Goal: Navigation & Orientation: Find specific page/section

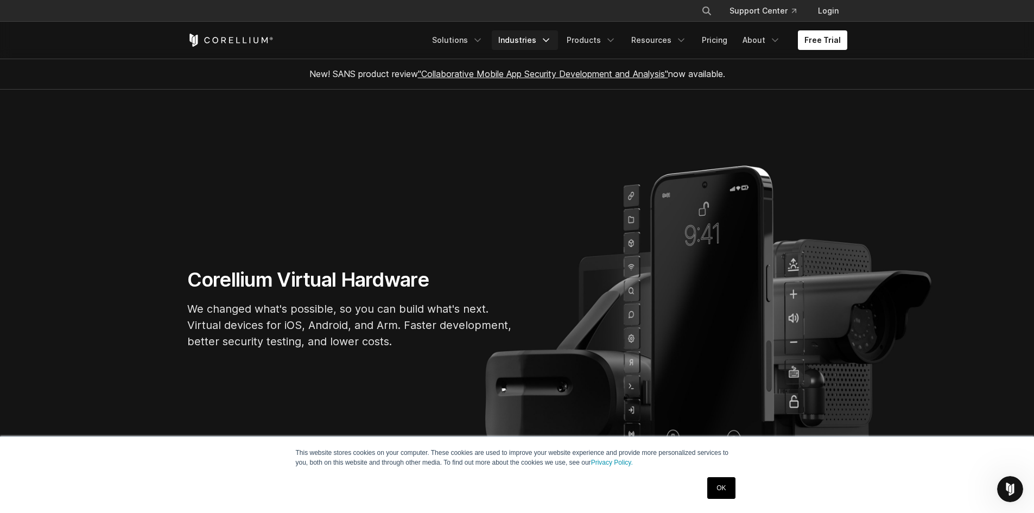
click at [532, 36] on link "Industries" at bounding box center [525, 40] width 66 height 20
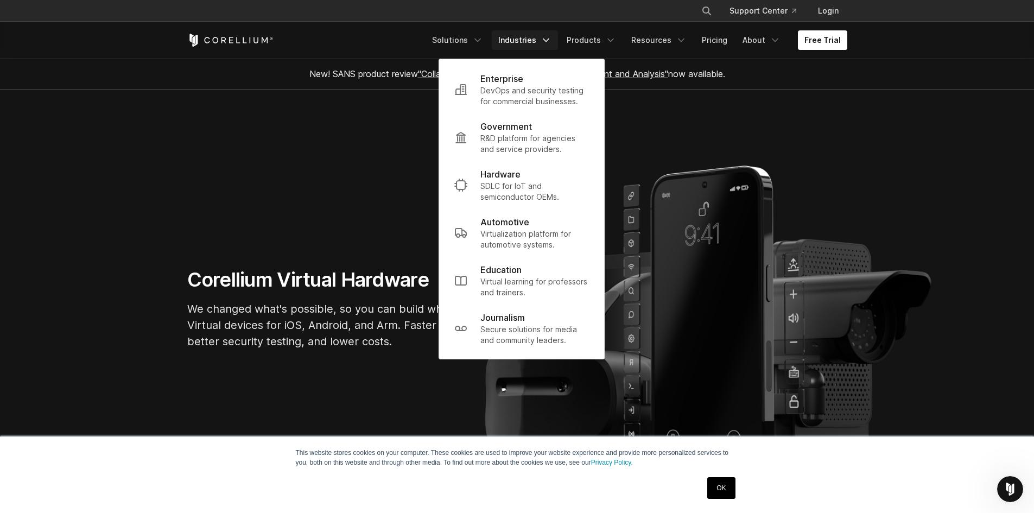
click at [419, 158] on section "Corellium Virtual Hardware We changed what's possible, so you can build what's …" at bounding box center [517, 313] width 1034 height 446
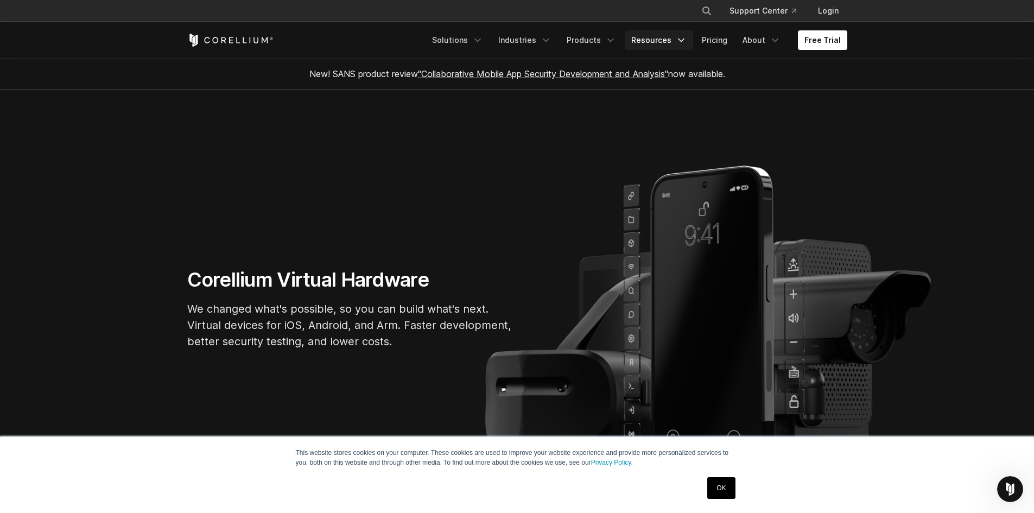
click at [685, 37] on icon "Navigation Menu" at bounding box center [680, 40] width 11 height 11
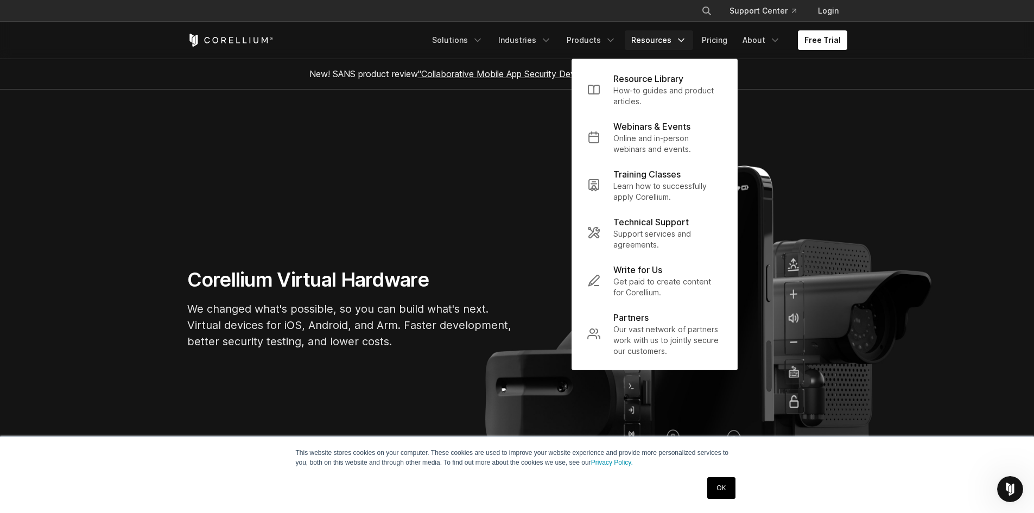
click at [564, 186] on section "Corellium Virtual Hardware We changed what's possible, so you can build what's …" at bounding box center [517, 313] width 1034 height 446
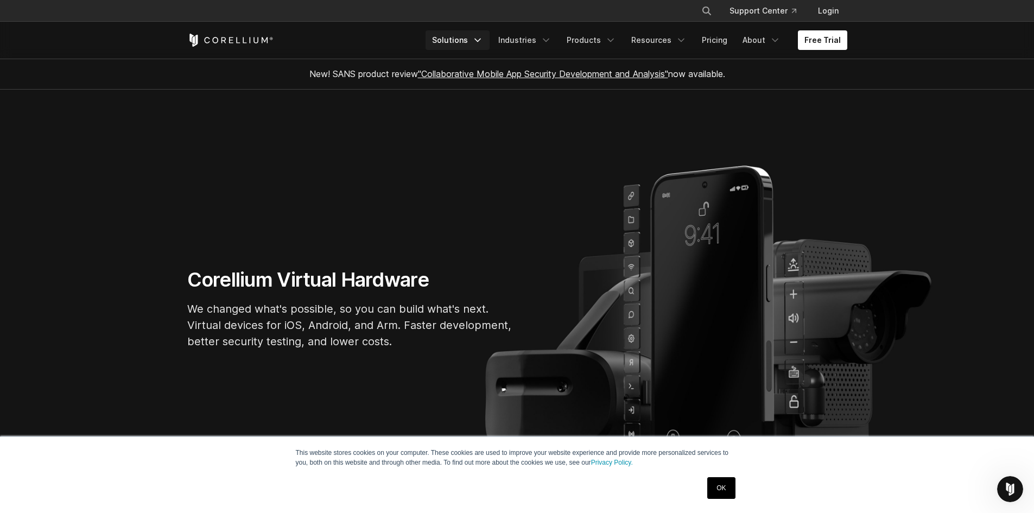
click at [477, 39] on link "Solutions" at bounding box center [457, 40] width 64 height 20
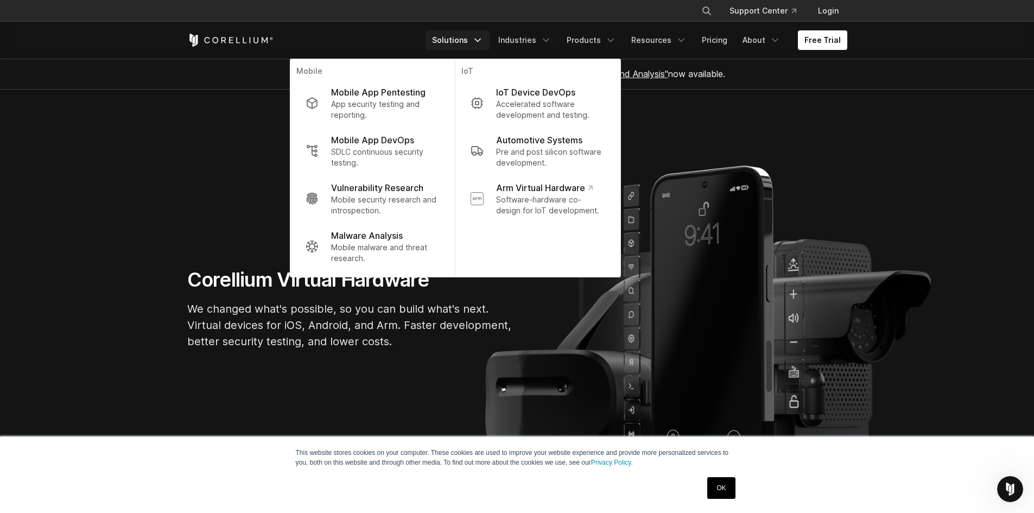
click at [668, 117] on section "Corellium Virtual Hardware We changed what's possible, so you can build what's …" at bounding box center [517, 313] width 1034 height 446
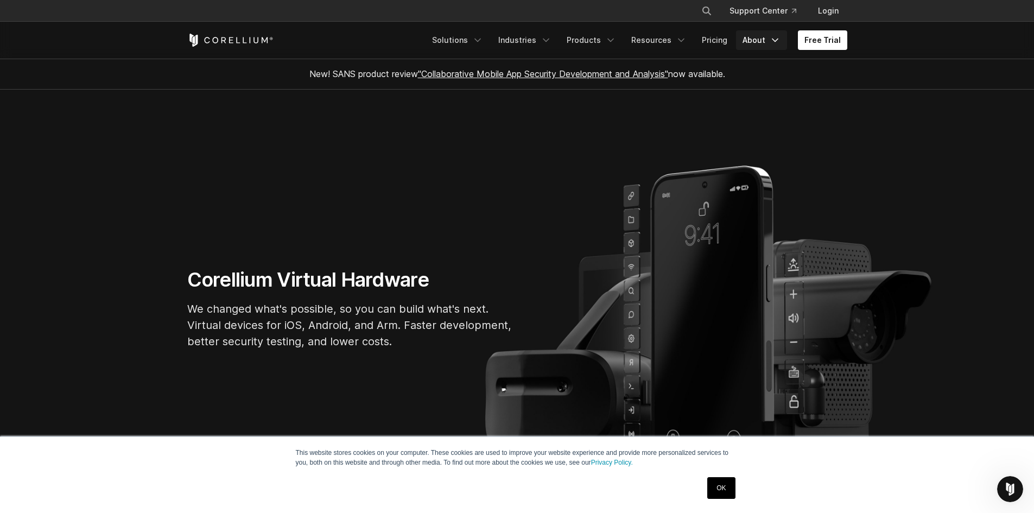
click at [762, 40] on link "About" at bounding box center [761, 40] width 51 height 20
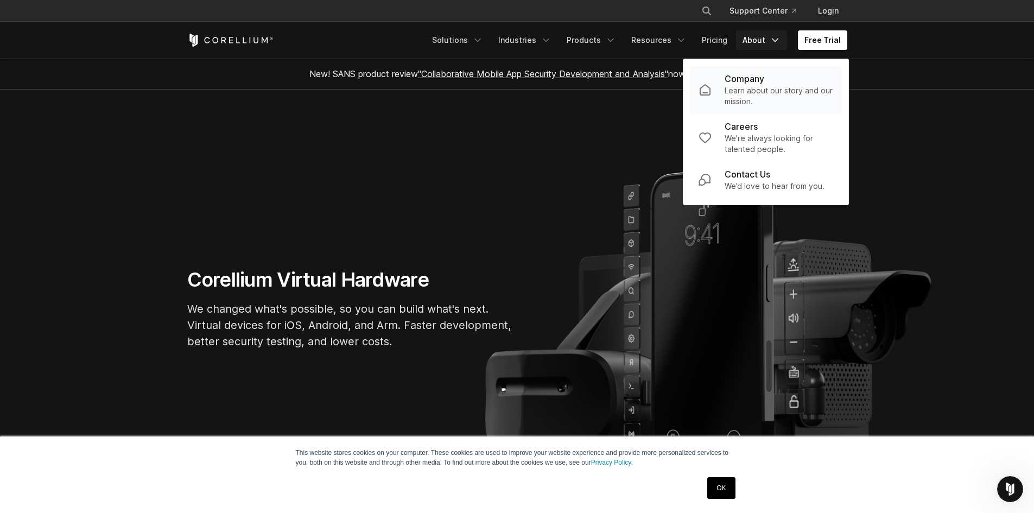
click at [764, 81] on p "Company" at bounding box center [744, 78] width 40 height 13
